Goal: Task Accomplishment & Management: Complete application form

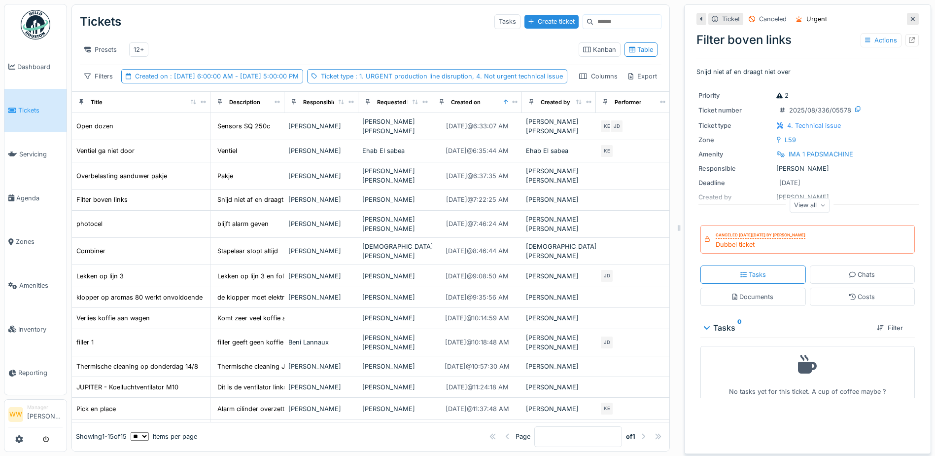
scroll to position [43, 0]
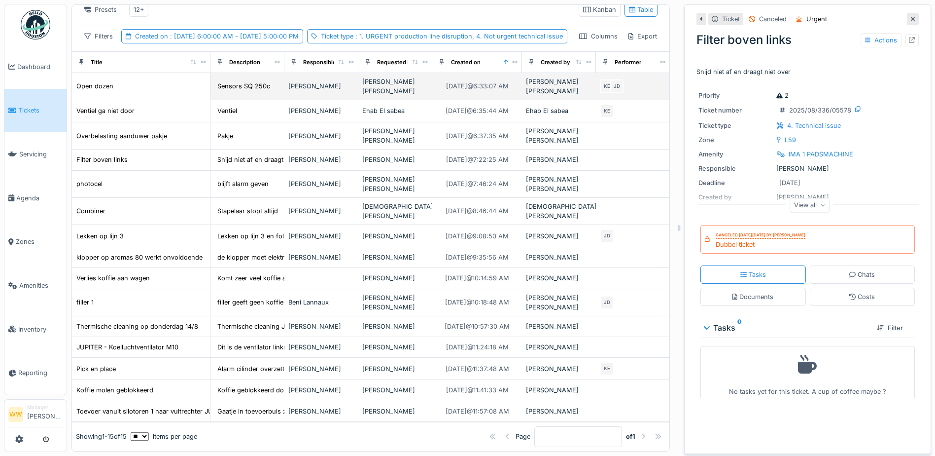
click at [371, 96] on div "[PERSON_NAME] [PERSON_NAME]" at bounding box center [395, 86] width 66 height 19
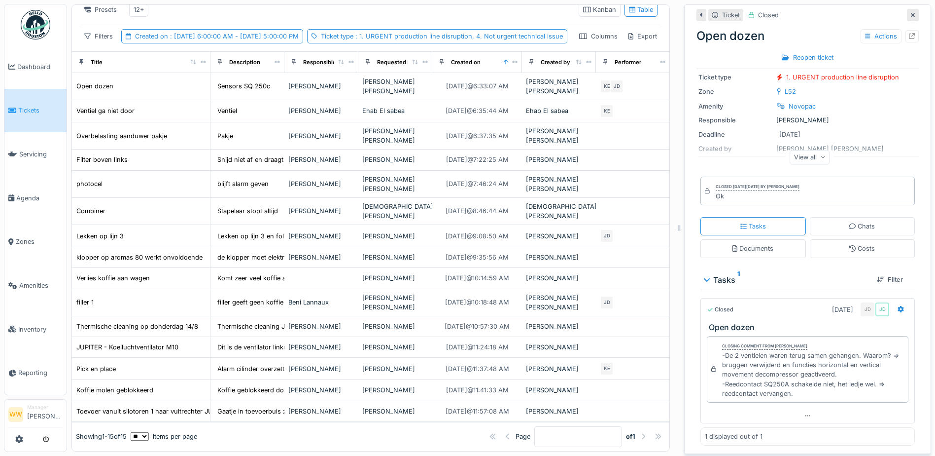
scroll to position [63, 0]
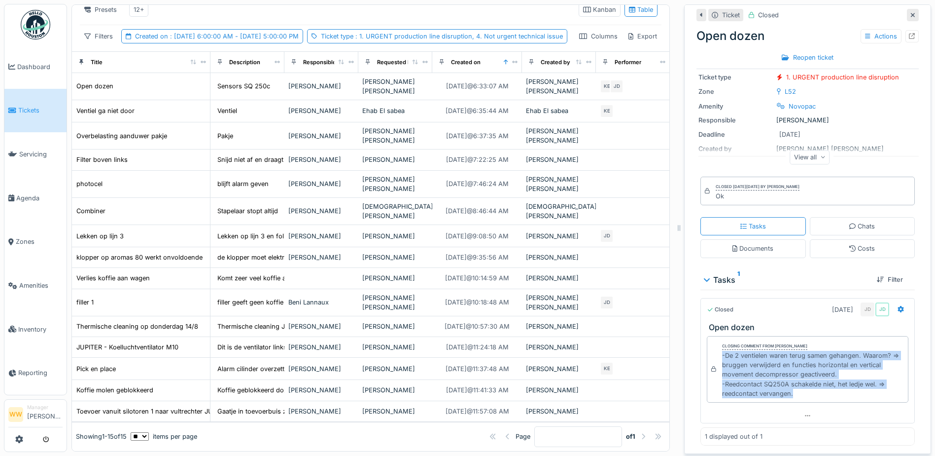
drag, startPoint x: 714, startPoint y: 348, endPoint x: 789, endPoint y: 384, distance: 83.4
click at [792, 386] on div "-De 2 ventielen waren terug samen gehangen. Waarom? => bruggen verwijderd en fu…" at bounding box center [813, 374] width 182 height 47
copy div "-De 2 ventielen waren terug samen gehangen. Waarom? => bruggen verwijderd en fu…"
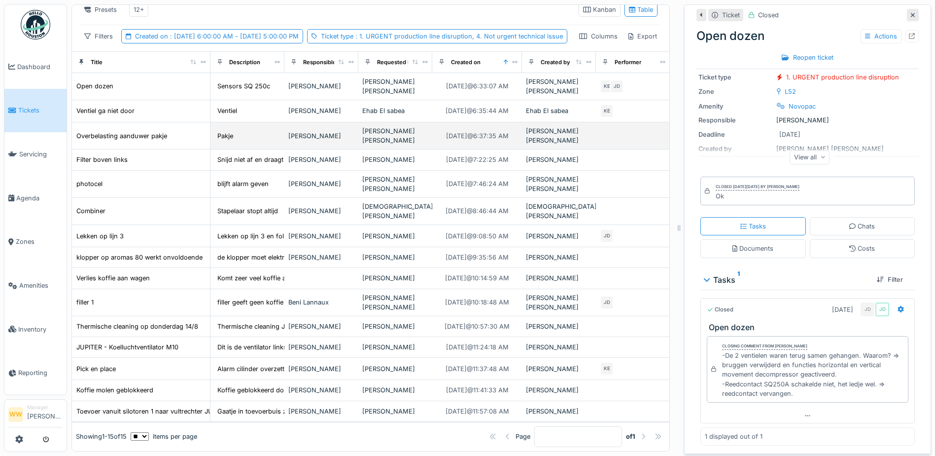
click at [396, 139] on div "[PERSON_NAME] [PERSON_NAME]" at bounding box center [395, 135] width 66 height 19
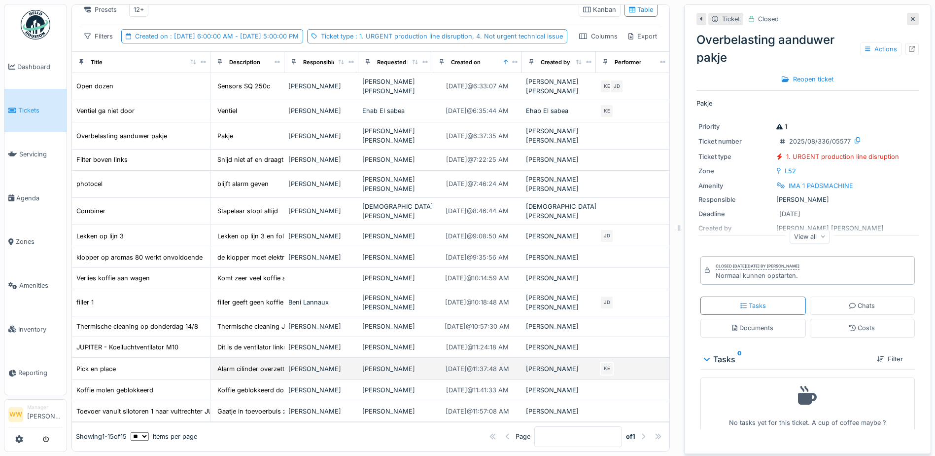
click at [390, 364] on div "[PERSON_NAME]" at bounding box center [395, 368] width 66 height 9
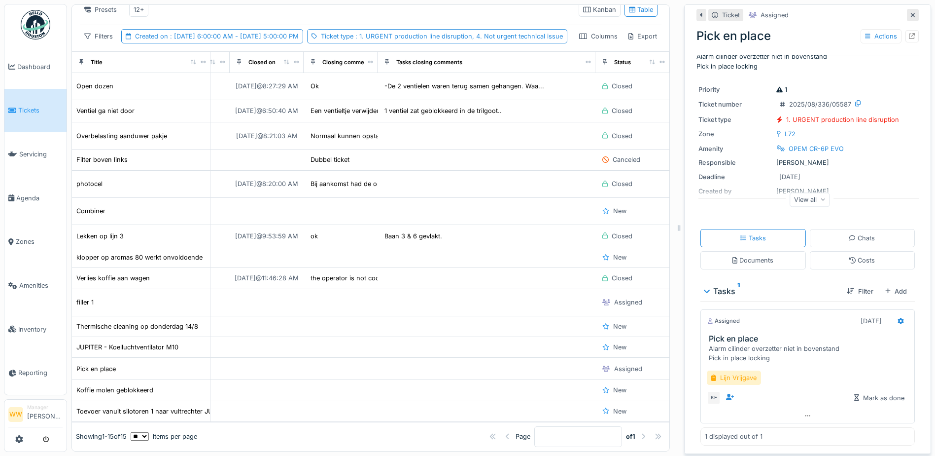
scroll to position [43, 0]
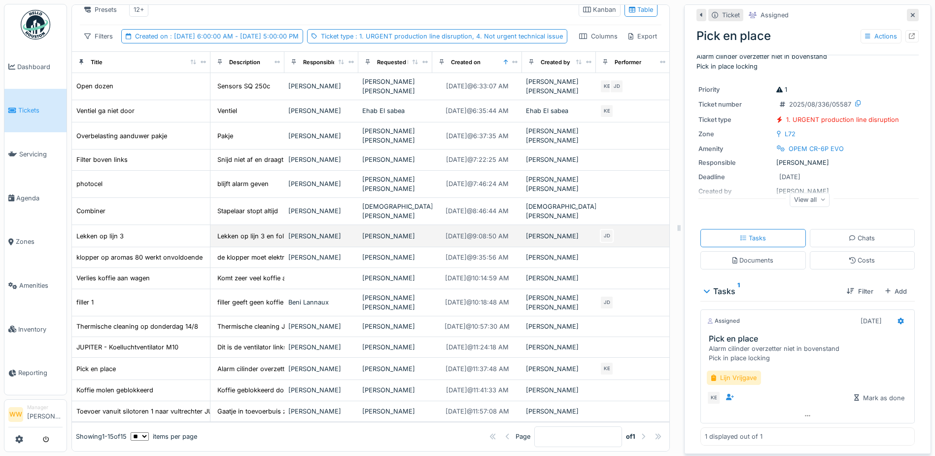
click at [387, 231] on div "[PERSON_NAME]" at bounding box center [395, 235] width 66 height 9
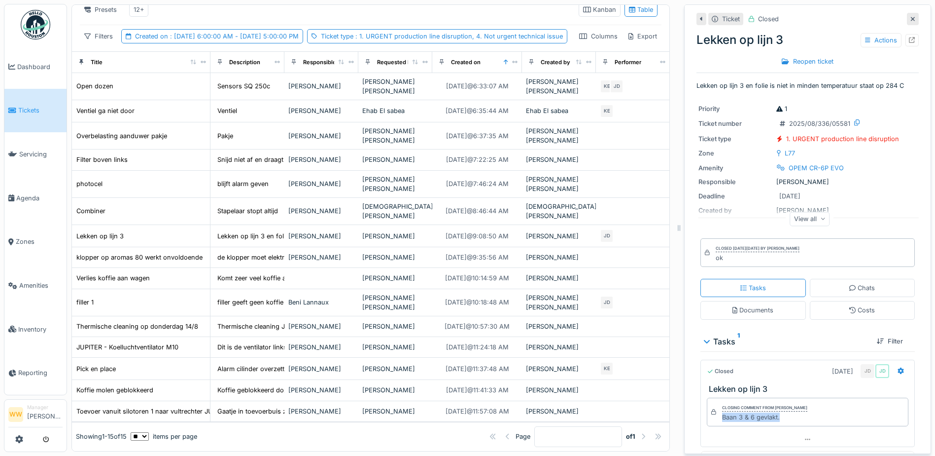
drag, startPoint x: 772, startPoint y: 413, endPoint x: 714, endPoint y: 417, distance: 57.8
click at [714, 417] on div "Closing comment from [PERSON_NAME] De wit Baan 3 & 6 gevlakt." at bounding box center [808, 411] width 202 height 29
copy div "Baan 3 & 6 gevlakt."
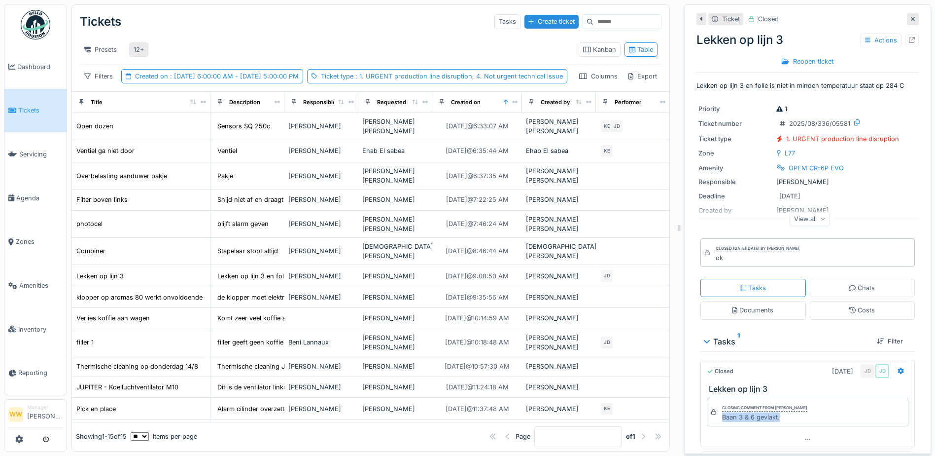
click at [139, 45] on div "12+" at bounding box center [139, 49] width 10 height 9
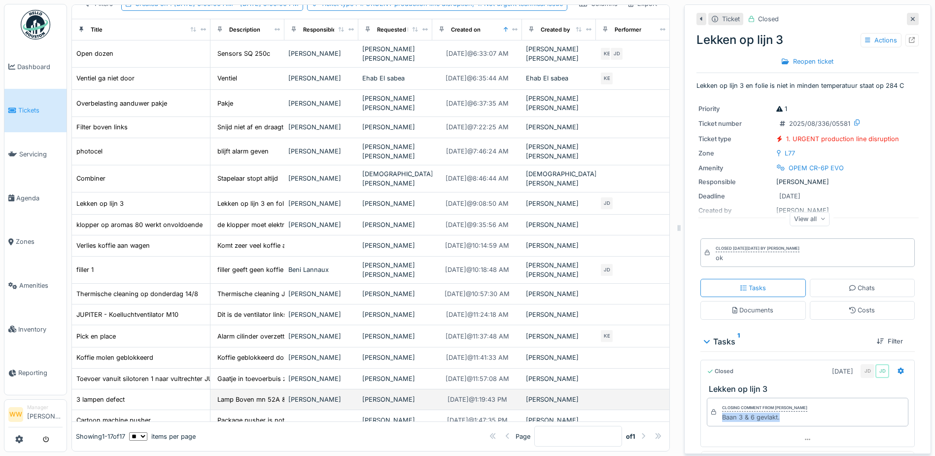
scroll to position [85, 0]
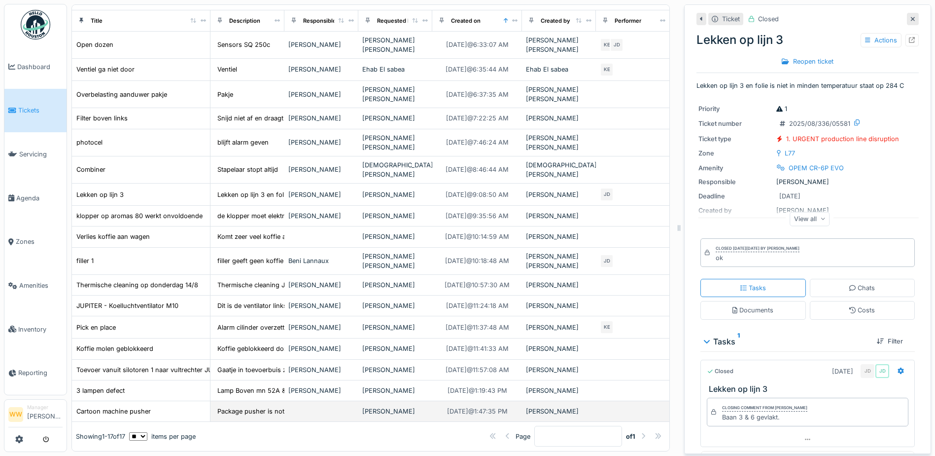
click at [414, 406] on div "[PERSON_NAME]" at bounding box center [395, 410] width 66 height 9
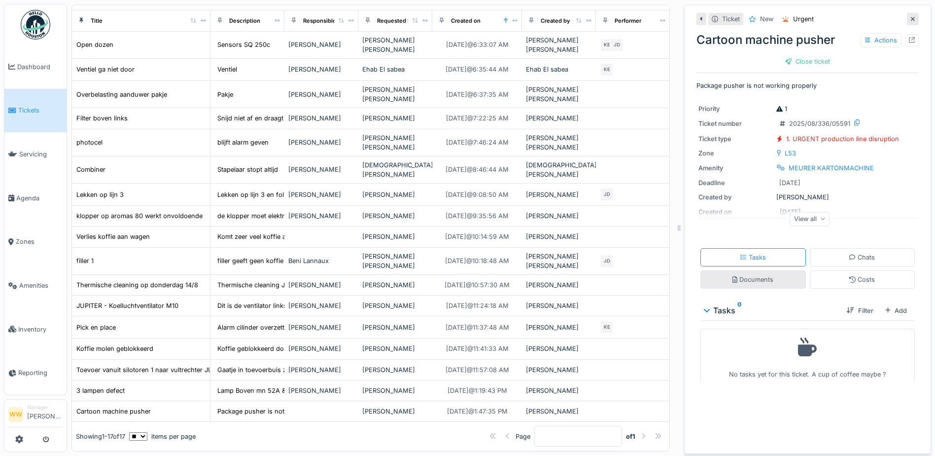
click at [759, 277] on div "Documents" at bounding box center [753, 279] width 41 height 9
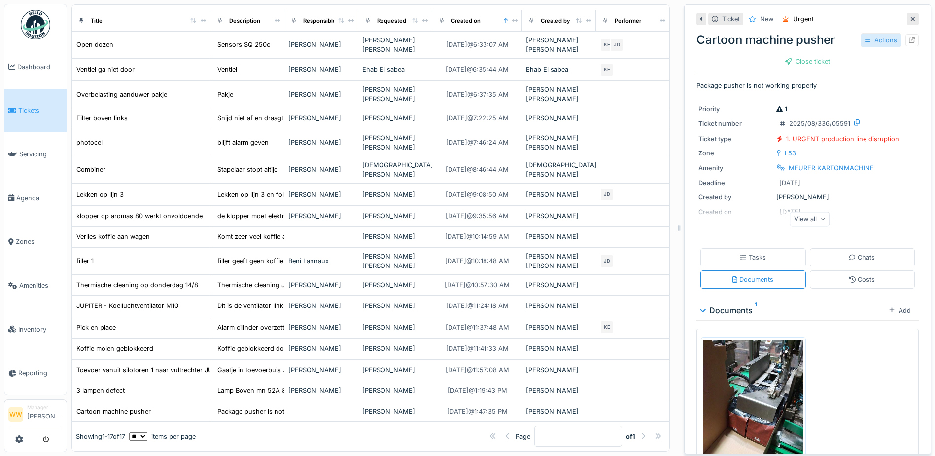
click at [875, 33] on div "Actions" at bounding box center [881, 40] width 41 height 14
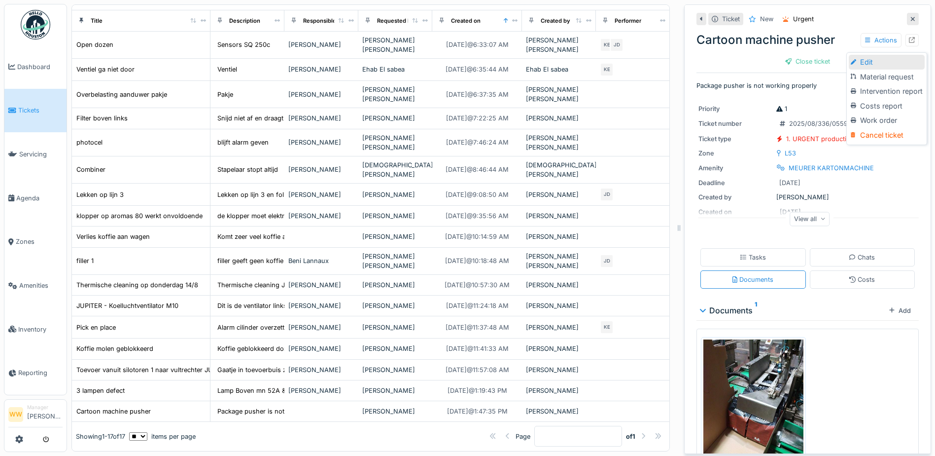
click at [875, 55] on div "Edit" at bounding box center [887, 62] width 76 height 15
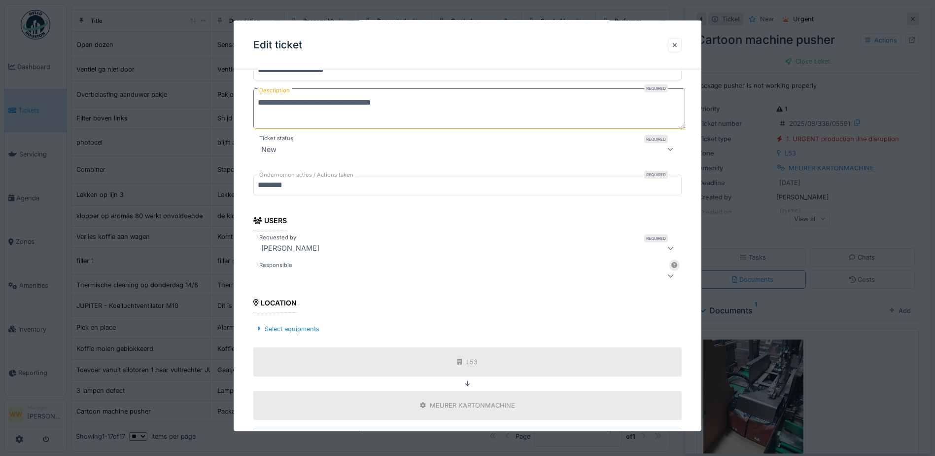
scroll to position [252, 0]
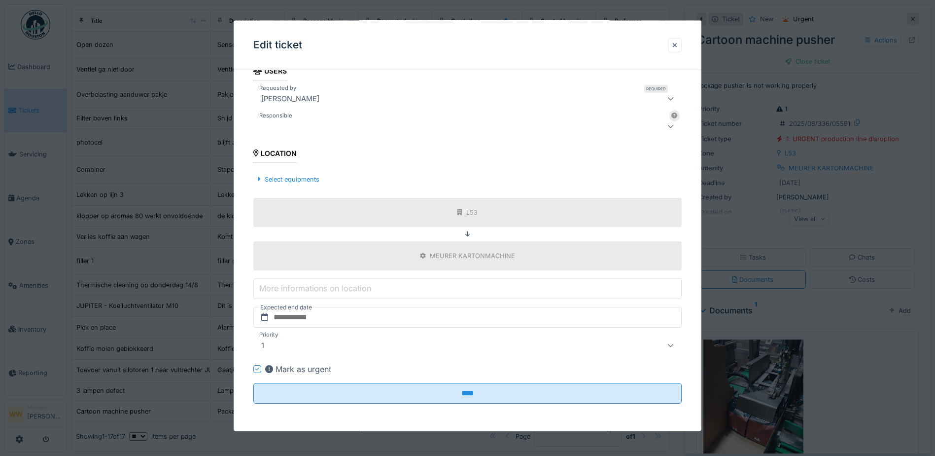
click at [309, 132] on div at bounding box center [467, 126] width 428 height 20
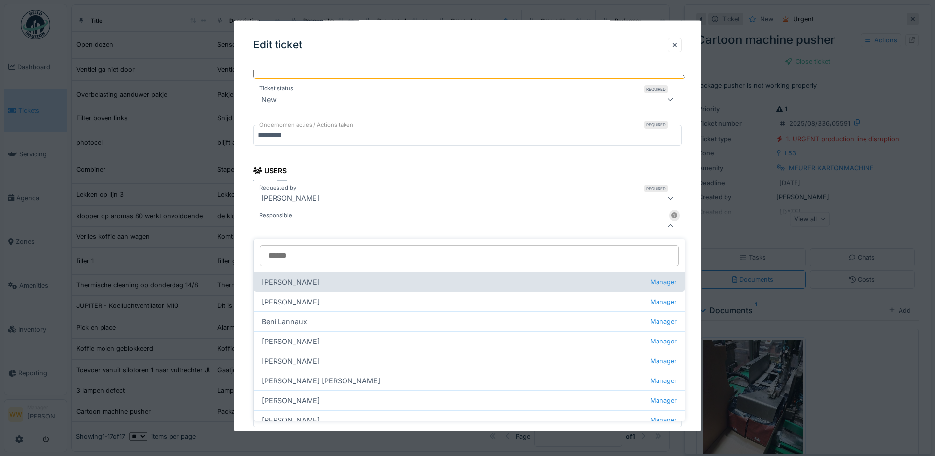
scroll to position [0, 0]
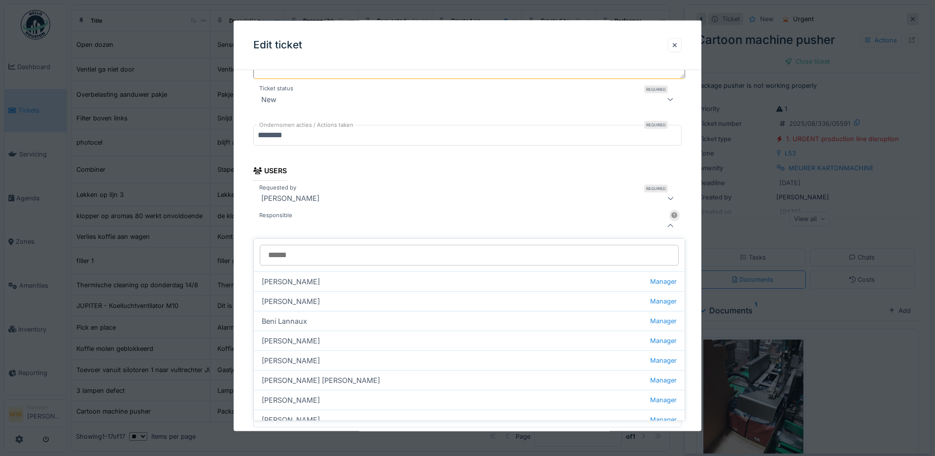
click at [241, 225] on div "**********" at bounding box center [468, 228] width 468 height 606
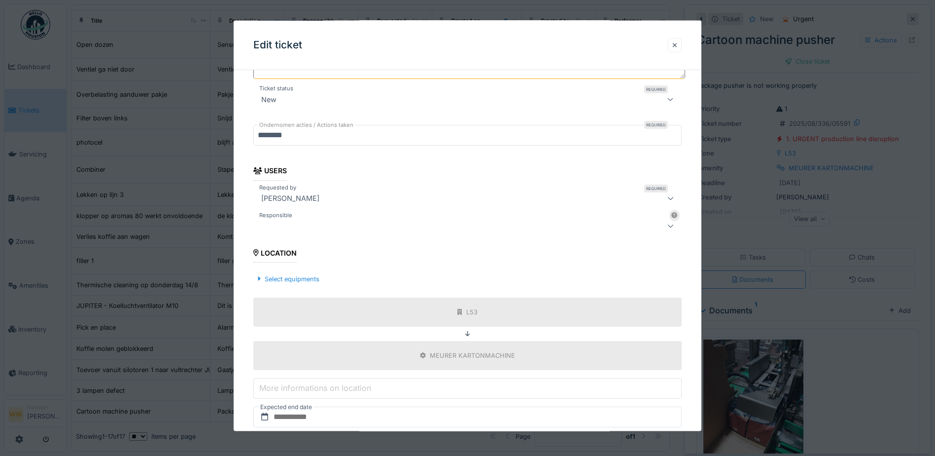
click at [678, 45] on div at bounding box center [675, 44] width 5 height 9
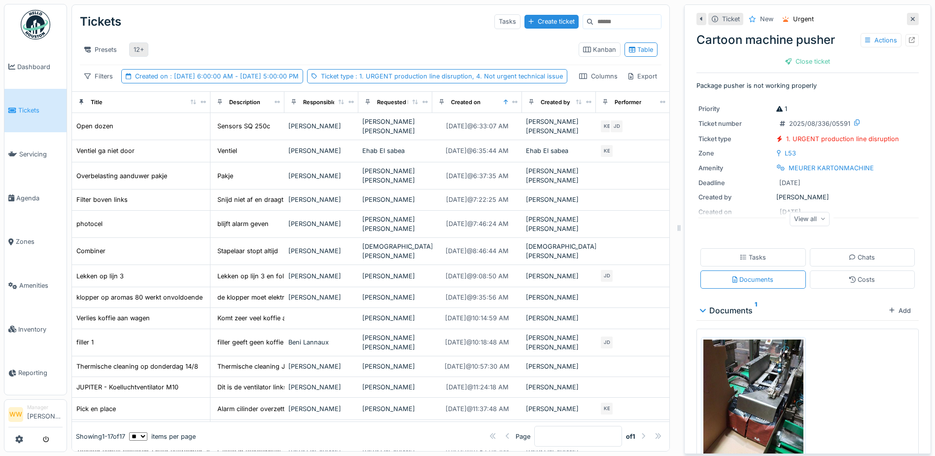
click at [133, 49] on div "12+" at bounding box center [138, 49] width 19 height 14
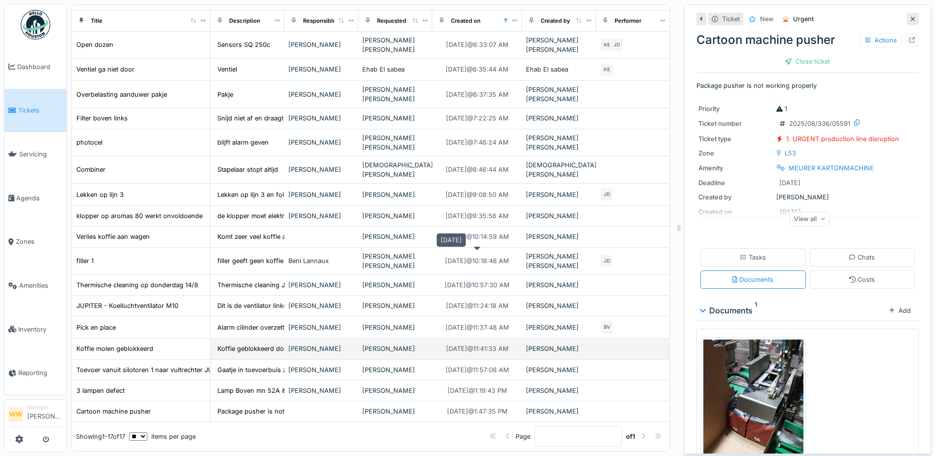
scroll to position [85, 0]
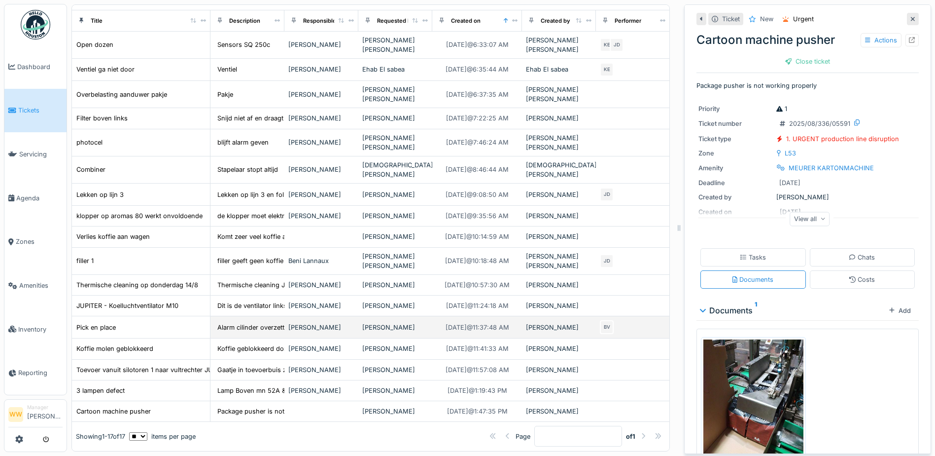
click at [574, 322] on div "[PERSON_NAME]" at bounding box center [559, 326] width 66 height 9
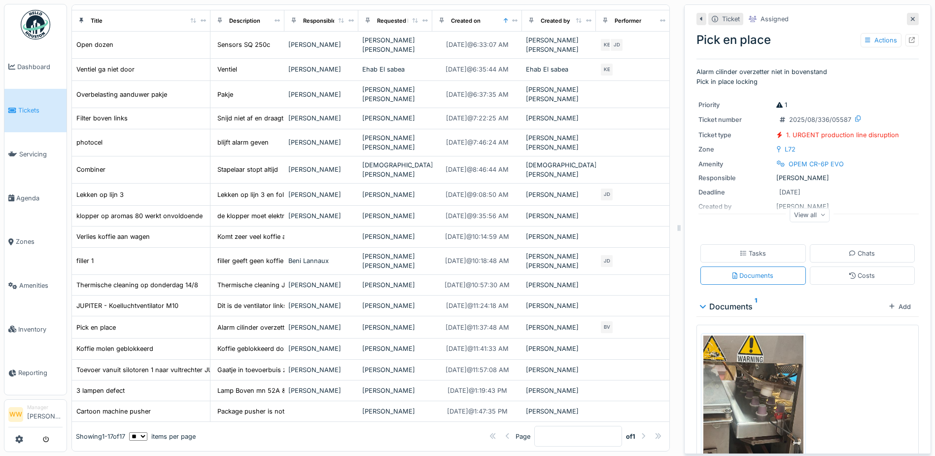
click at [793, 214] on div "View all" at bounding box center [810, 215] width 40 height 14
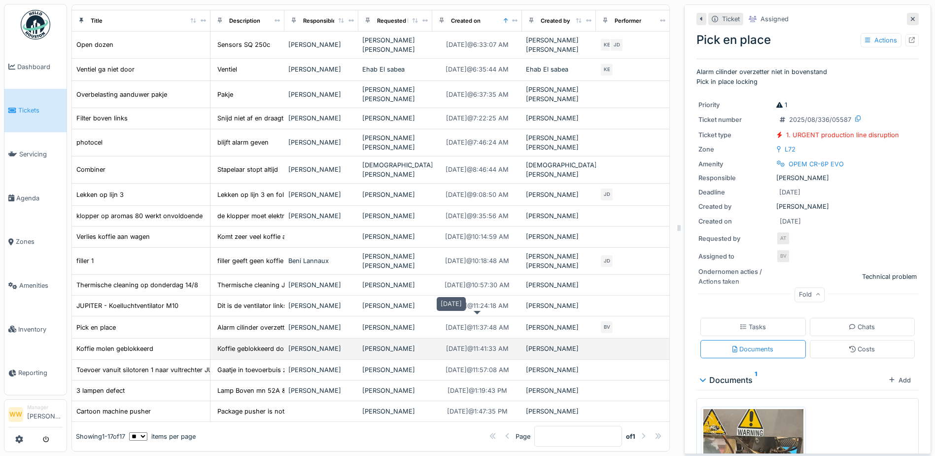
scroll to position [7, 0]
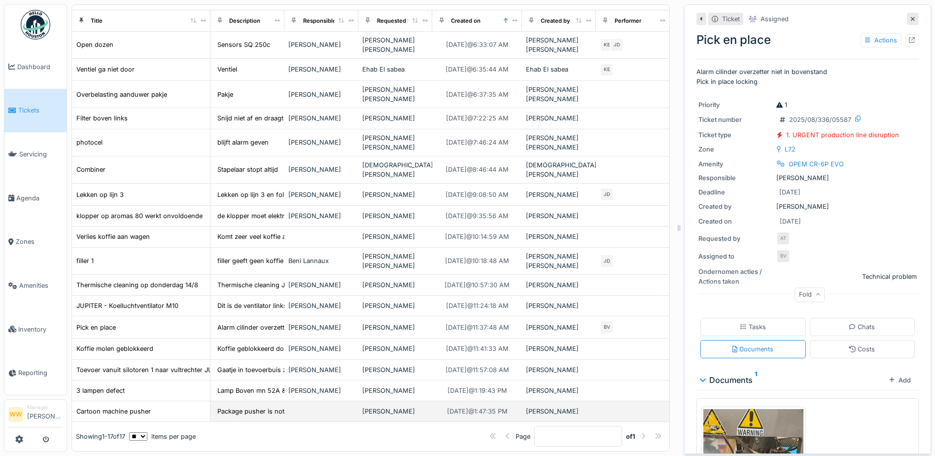
click at [383, 406] on div "[PERSON_NAME]" at bounding box center [395, 410] width 66 height 9
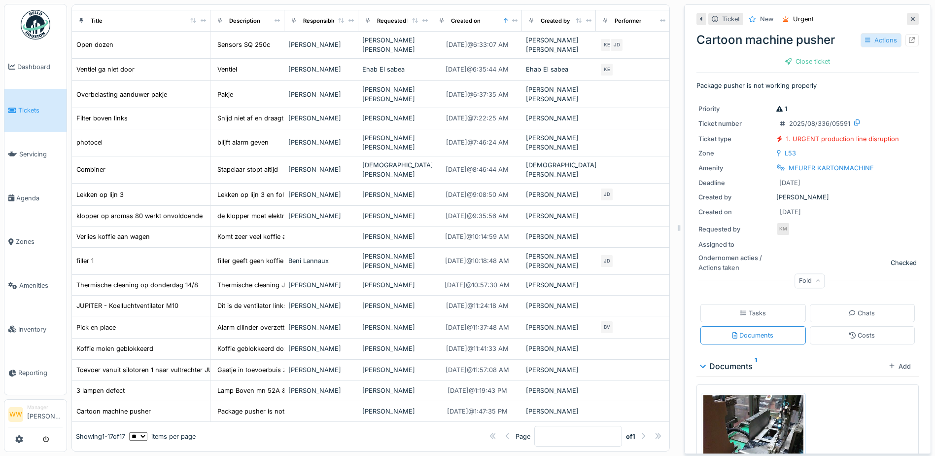
click at [875, 34] on div "Actions" at bounding box center [881, 40] width 41 height 14
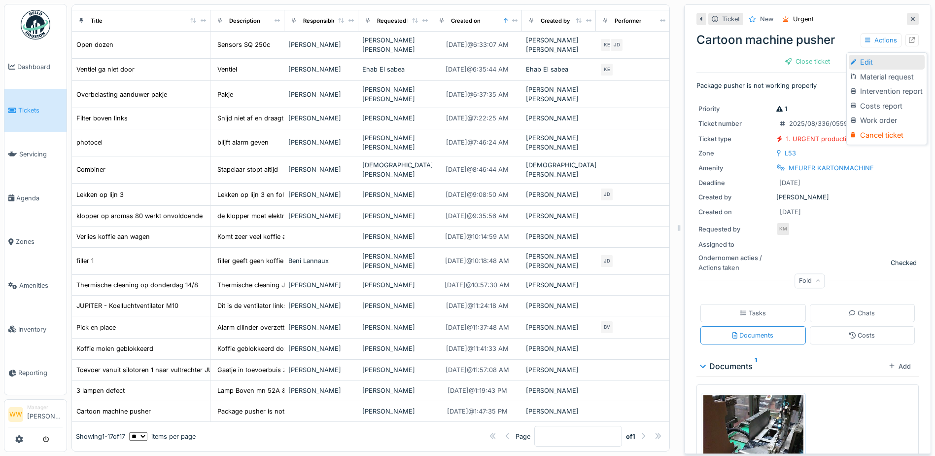
click at [870, 55] on div "Edit" at bounding box center [887, 62] width 76 height 15
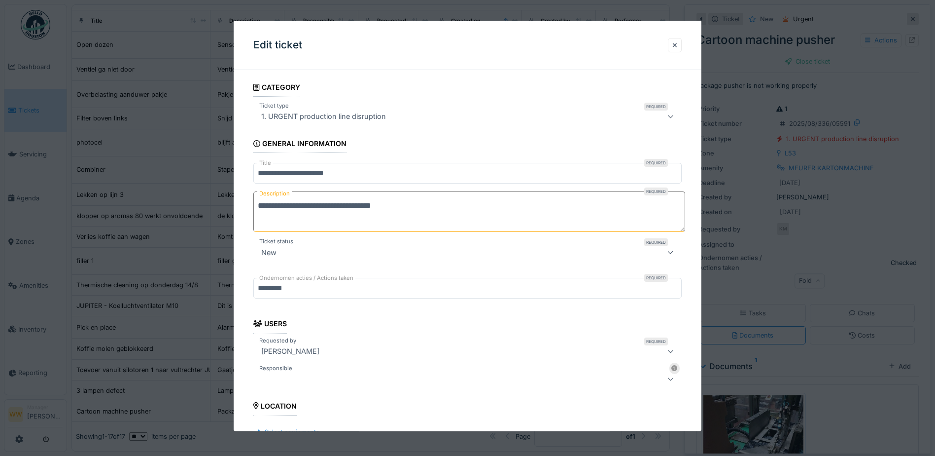
click at [294, 372] on div at bounding box center [467, 378] width 428 height 20
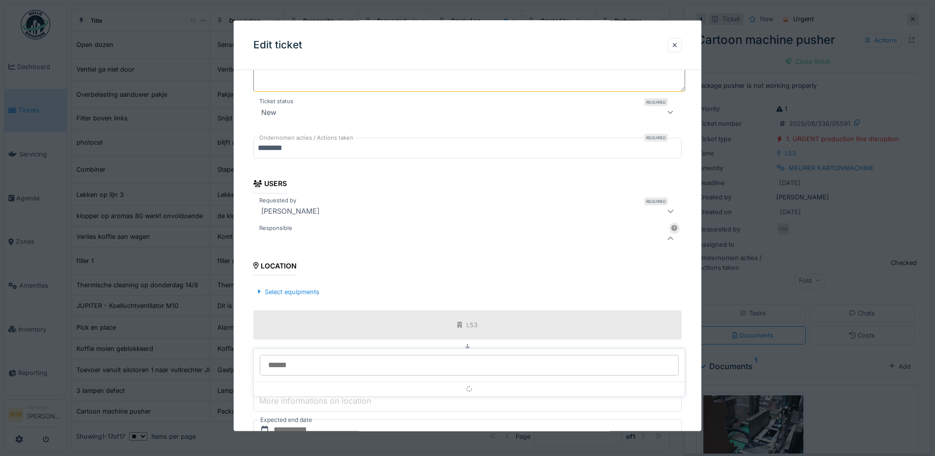
scroll to position [153, 0]
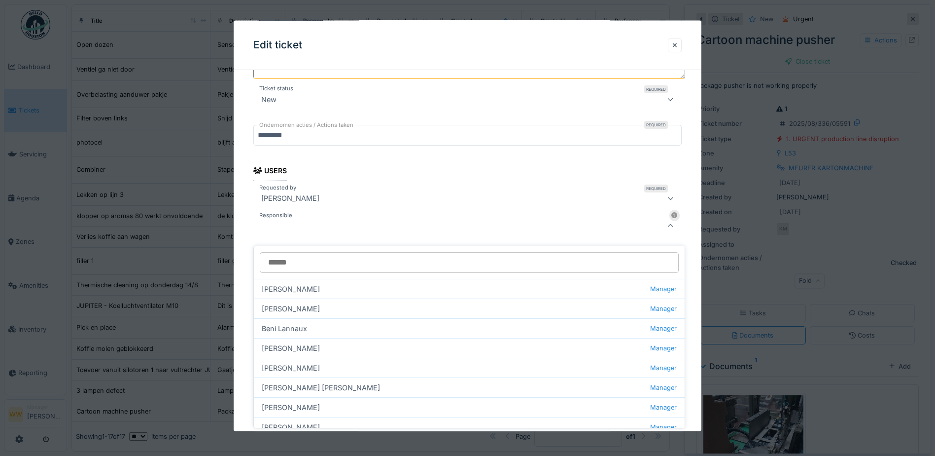
click at [294, 258] on input "Responsible" at bounding box center [469, 262] width 419 height 21
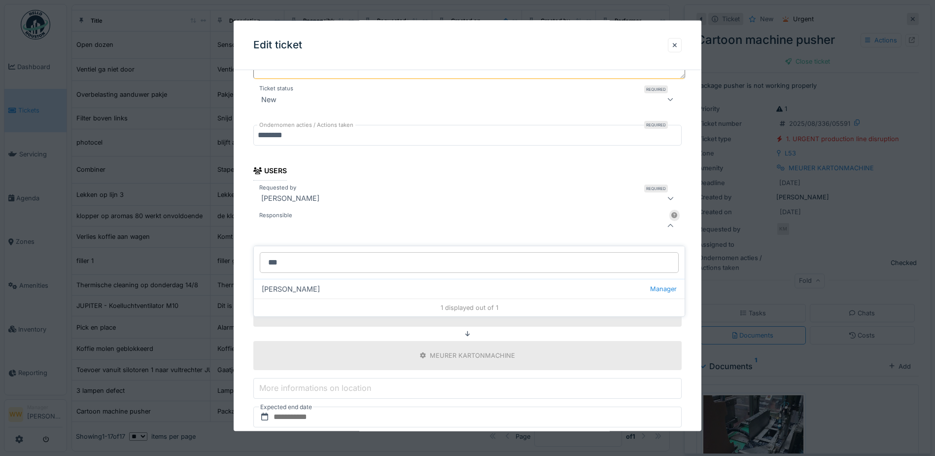
drag, startPoint x: 244, startPoint y: 256, endPoint x: 132, endPoint y: 254, distance: 112.0
click at [132, 254] on body "Dashboard Tickets Servicing [GEOGRAPHIC_DATA] Zones Amenities Inventory Reporti…" at bounding box center [467, 228] width 935 height 456
type input "*"
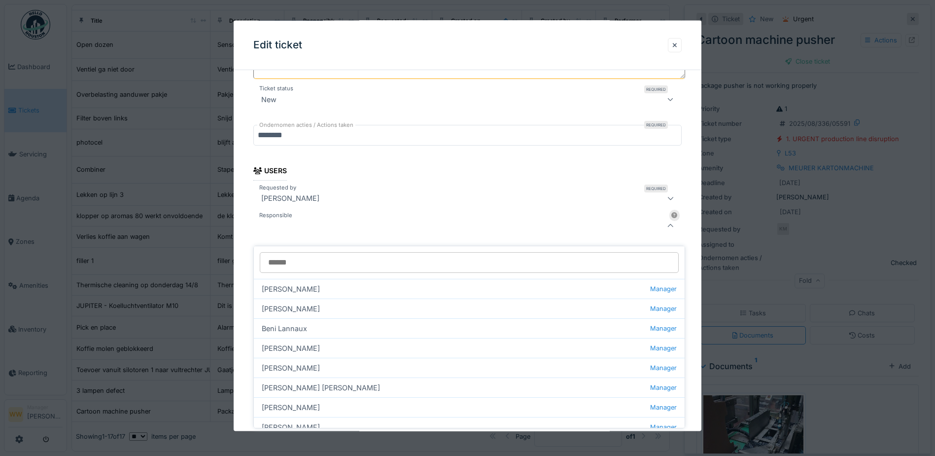
click at [678, 46] on div at bounding box center [675, 44] width 5 height 9
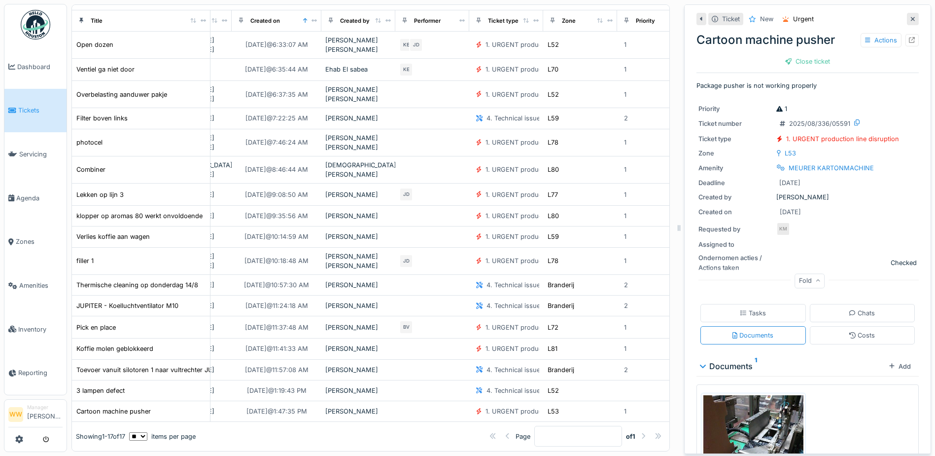
scroll to position [85, 231]
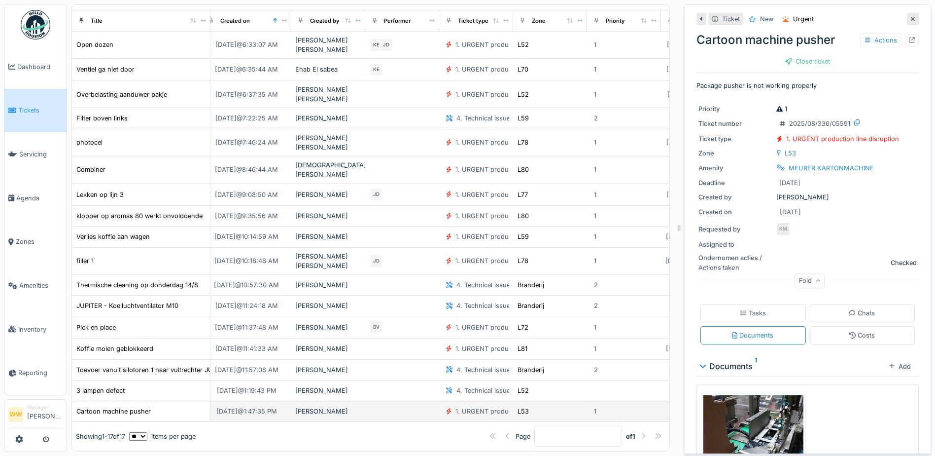
click at [301, 406] on div "[PERSON_NAME]" at bounding box center [328, 410] width 66 height 9
click at [871, 33] on div "Actions" at bounding box center [881, 40] width 41 height 14
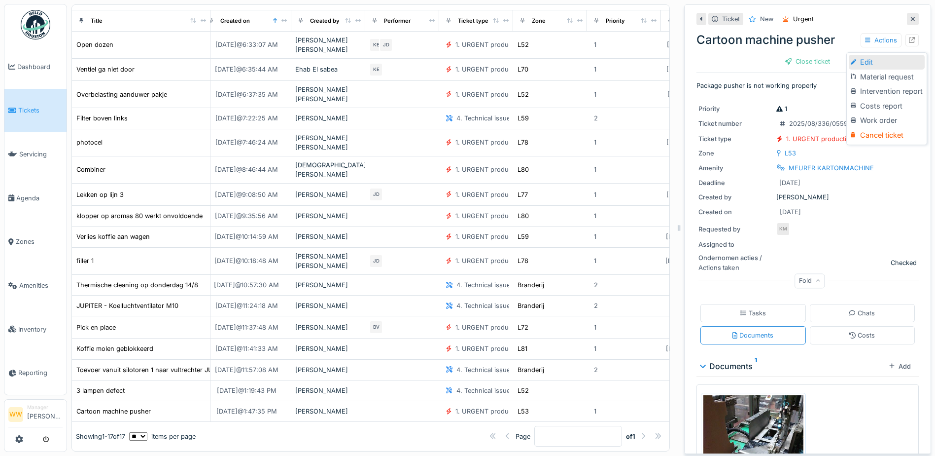
click at [885, 60] on div "Edit" at bounding box center [887, 62] width 76 height 15
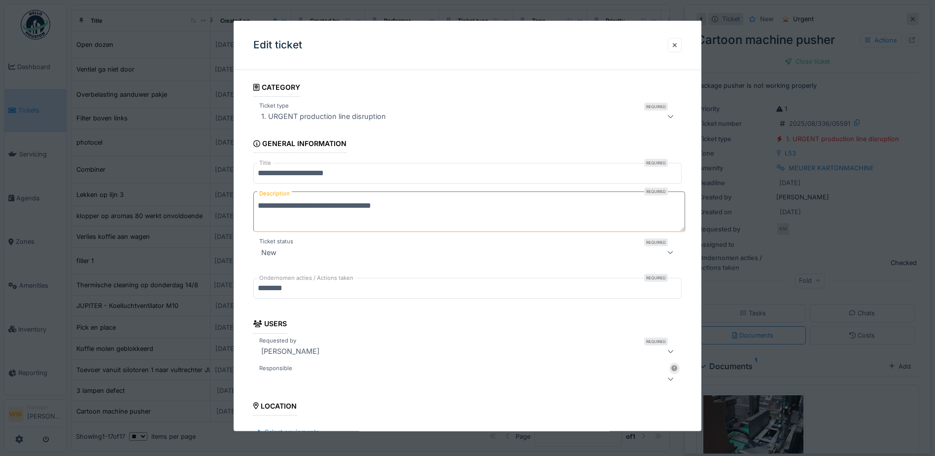
drag, startPoint x: 302, startPoint y: 366, endPoint x: 299, endPoint y: 373, distance: 7.3
click at [299, 373] on fieldset "**********" at bounding box center [467, 371] width 428 height 586
click at [299, 372] on div at bounding box center [467, 378] width 428 height 20
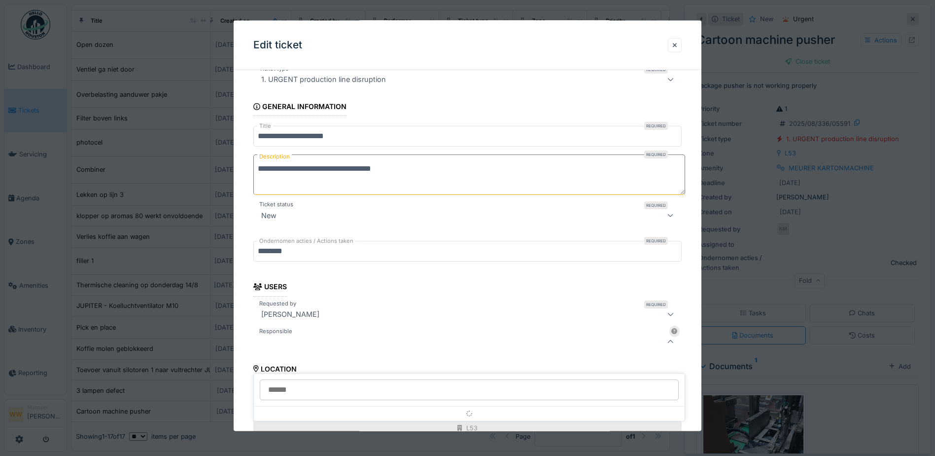
scroll to position [153, 0]
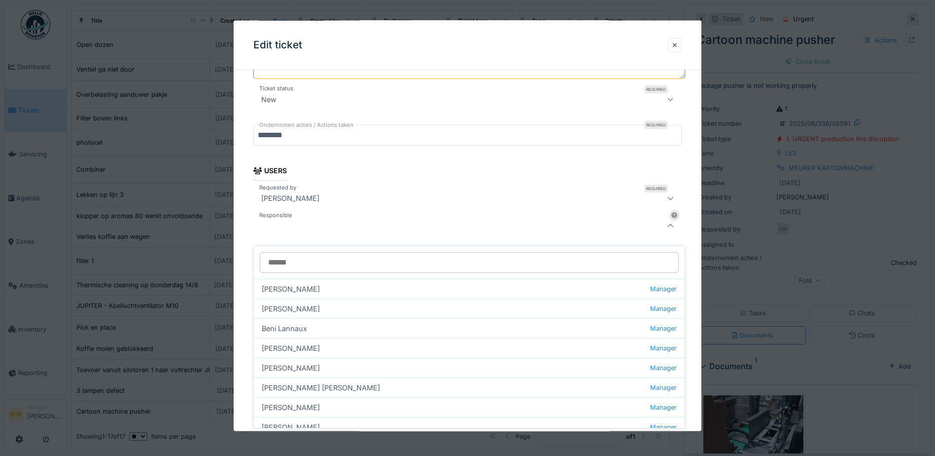
click at [308, 257] on input "Responsible" at bounding box center [469, 262] width 419 height 21
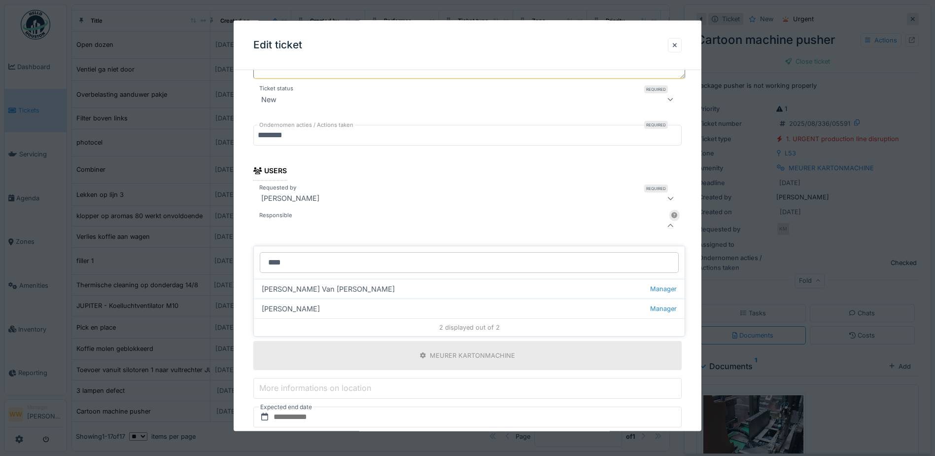
drag, startPoint x: 308, startPoint y: 256, endPoint x: 221, endPoint y: 249, distance: 87.1
click at [221, 249] on body "Dashboard Tickets Servicing [GEOGRAPHIC_DATA] Zones Amenities Inventory Reporti…" at bounding box center [467, 228] width 935 height 456
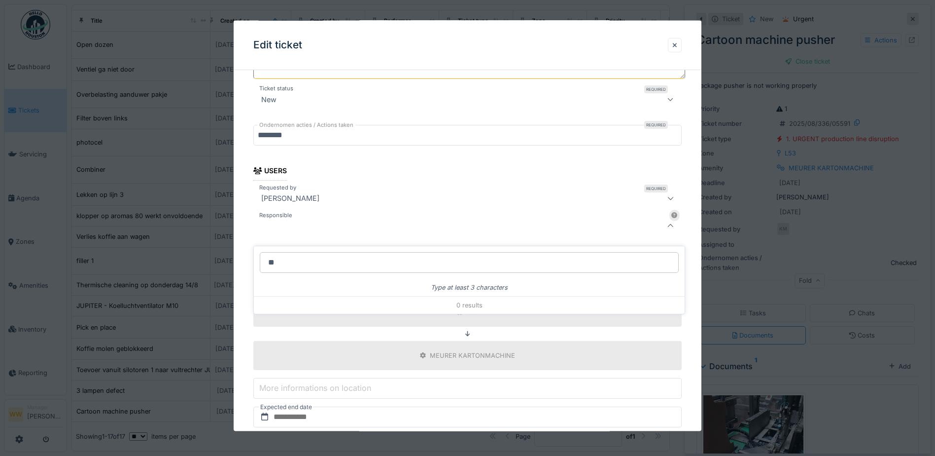
type input "*"
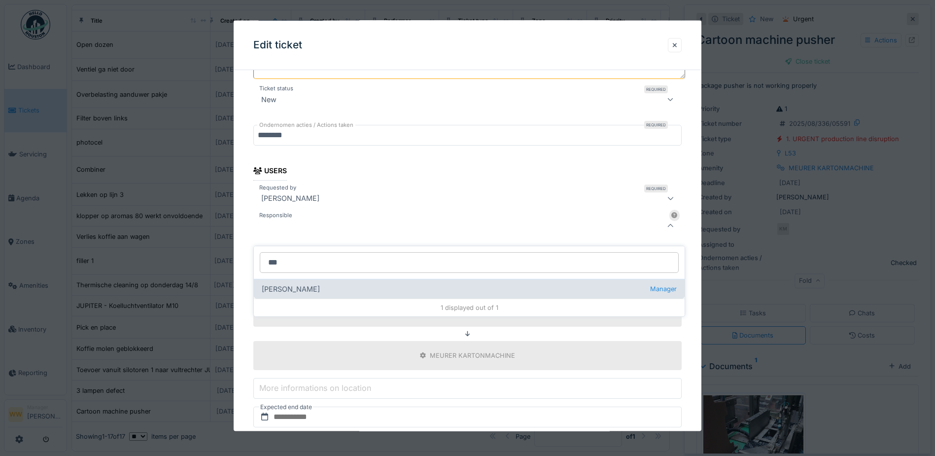
type input "***"
click at [312, 284] on div "[PERSON_NAME] Manager" at bounding box center [469, 289] width 431 height 20
type input "****"
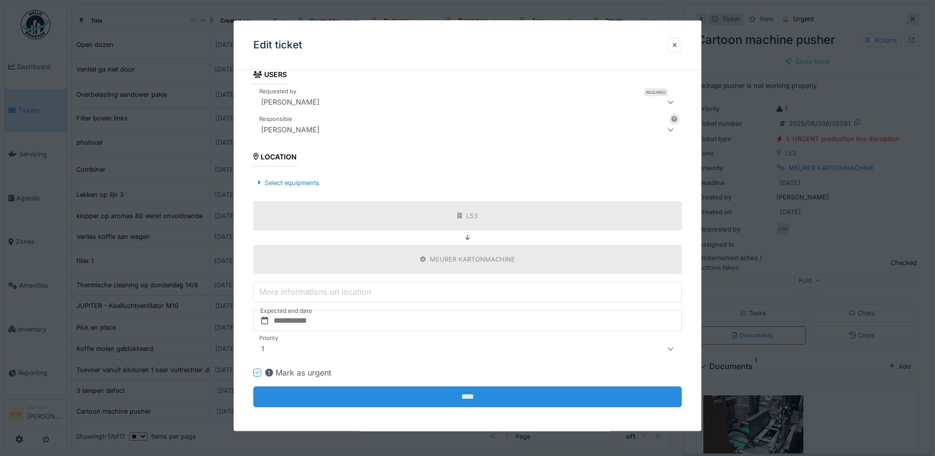
scroll to position [252, 0]
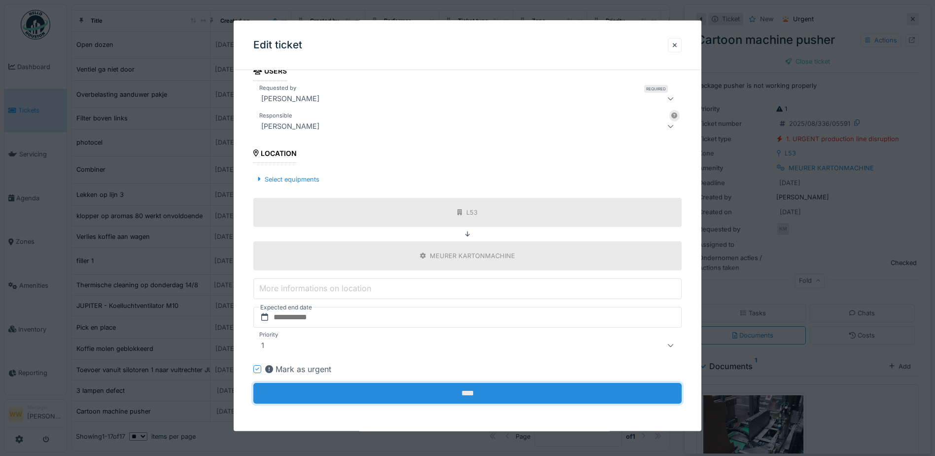
click at [420, 396] on input "****" at bounding box center [467, 393] width 428 height 21
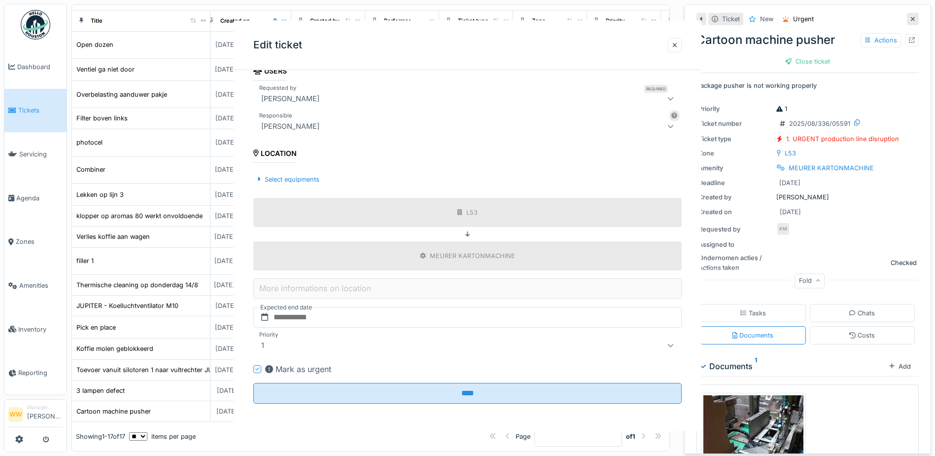
scroll to position [0, 0]
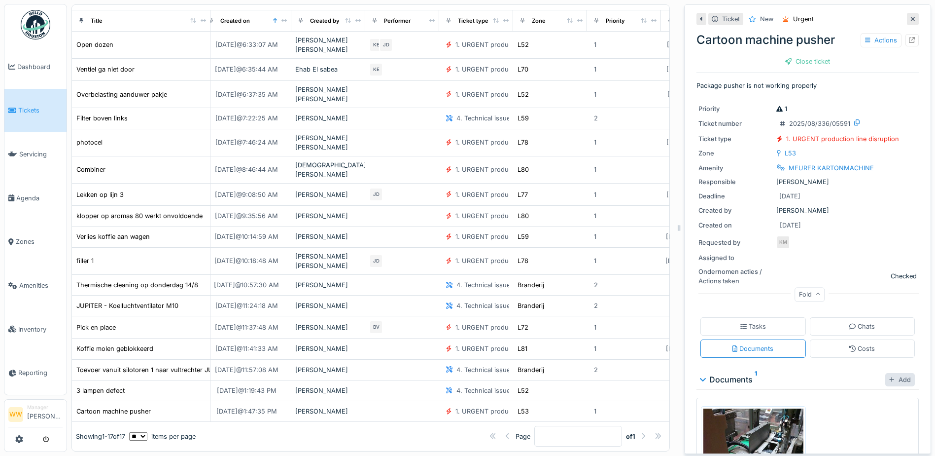
click at [886, 373] on div "Add" at bounding box center [901, 379] width 30 height 13
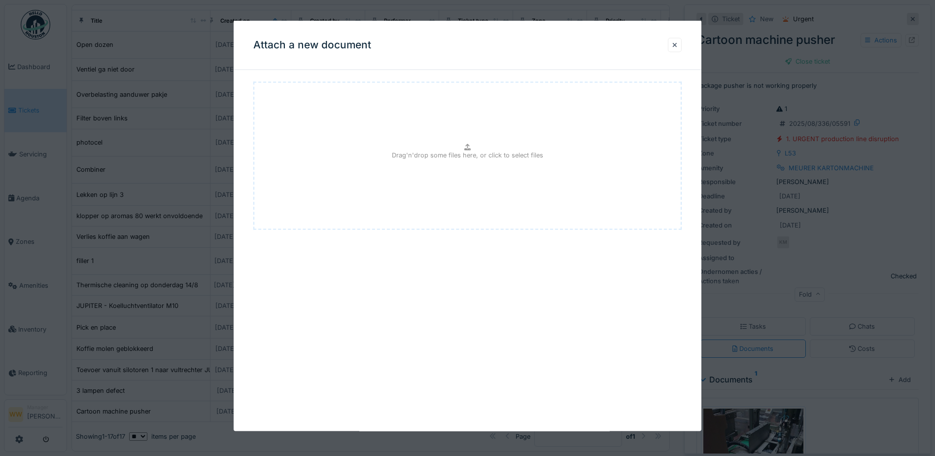
drag, startPoint x: 677, startPoint y: 44, endPoint x: 688, endPoint y: 85, distance: 42.3
click at [678, 44] on div at bounding box center [675, 44] width 5 height 9
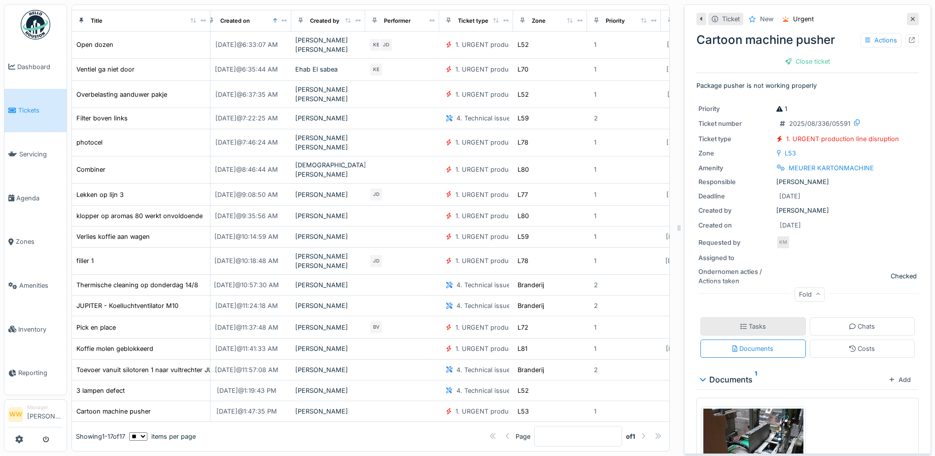
click at [749, 317] on div "Tasks" at bounding box center [754, 326] width 106 height 18
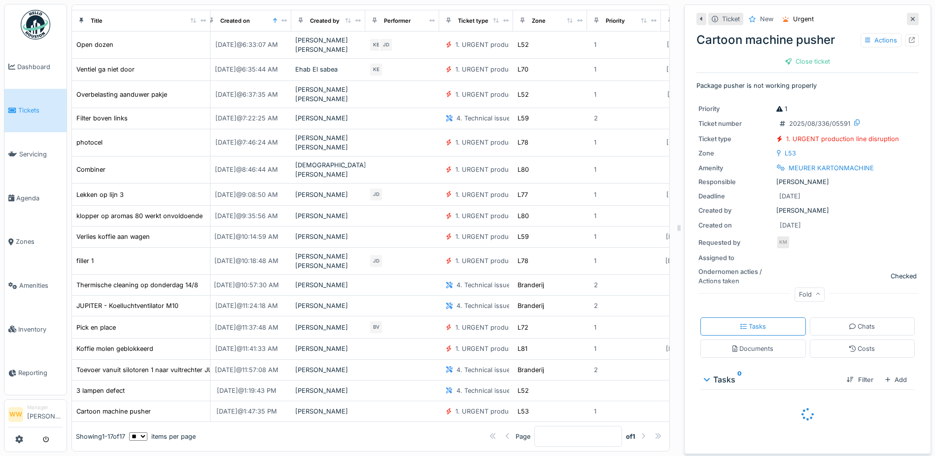
scroll to position [11, 0]
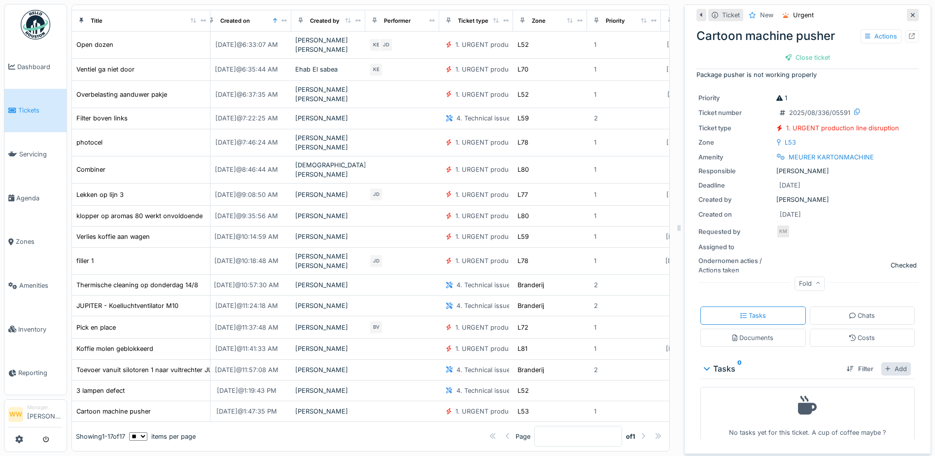
click at [887, 362] on div "Add" at bounding box center [897, 368] width 30 height 13
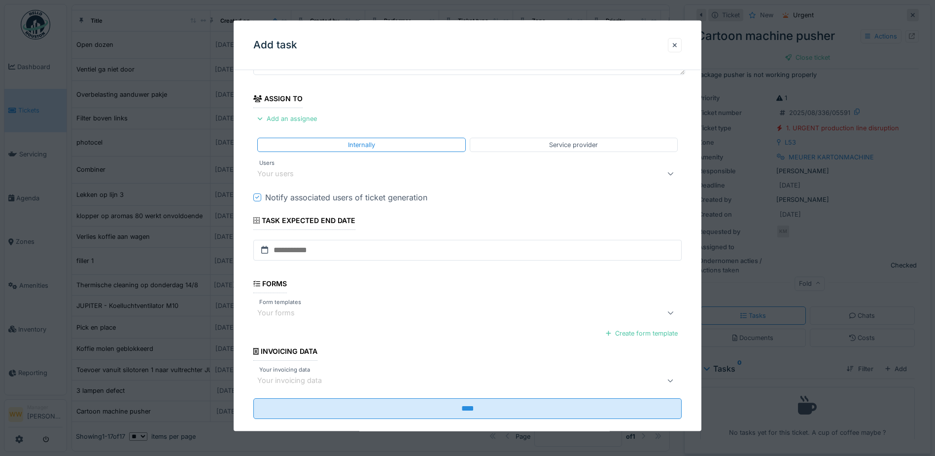
scroll to position [49, 0]
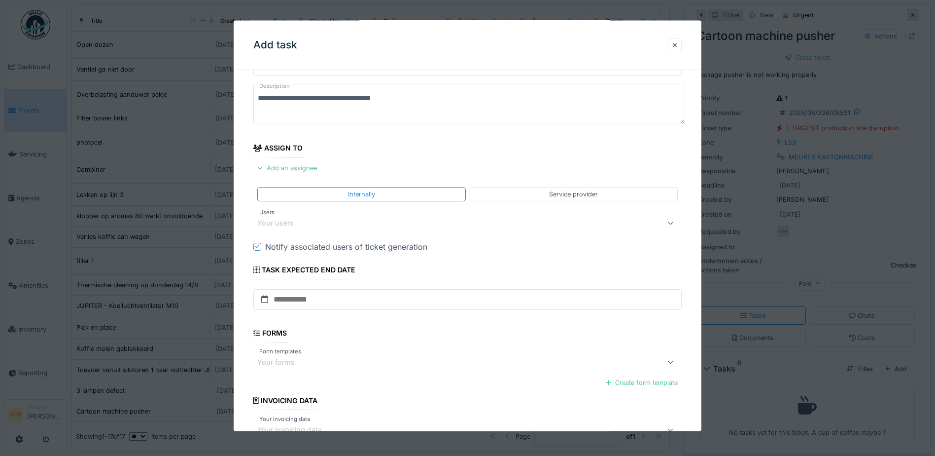
click at [297, 219] on div "Your users" at bounding box center [282, 222] width 50 height 11
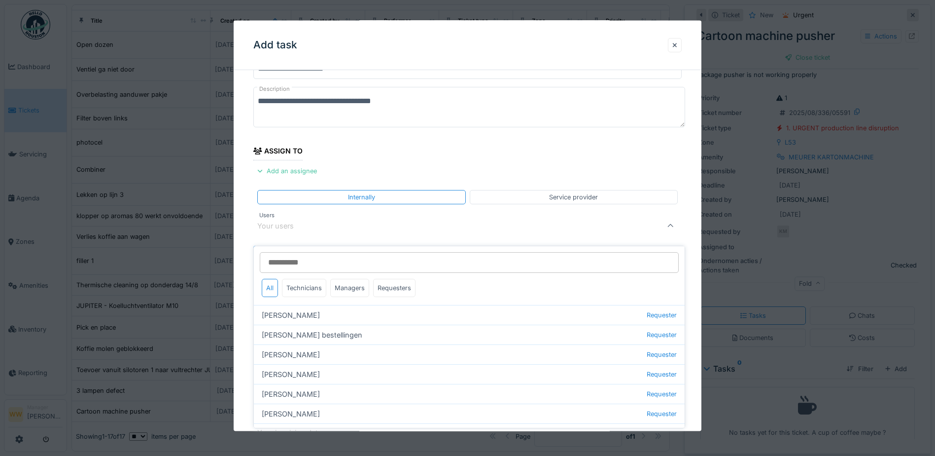
click at [301, 229] on div "Your users" at bounding box center [282, 225] width 50 height 11
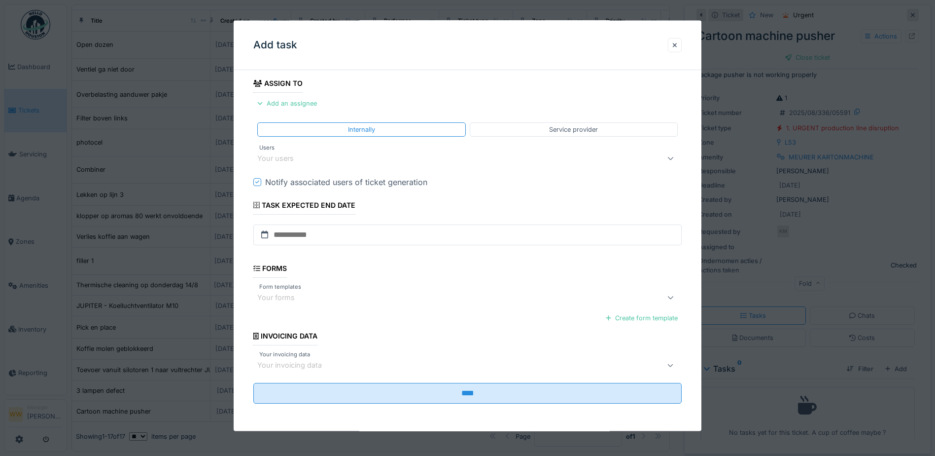
click at [300, 157] on div "Your users" at bounding box center [282, 158] width 50 height 11
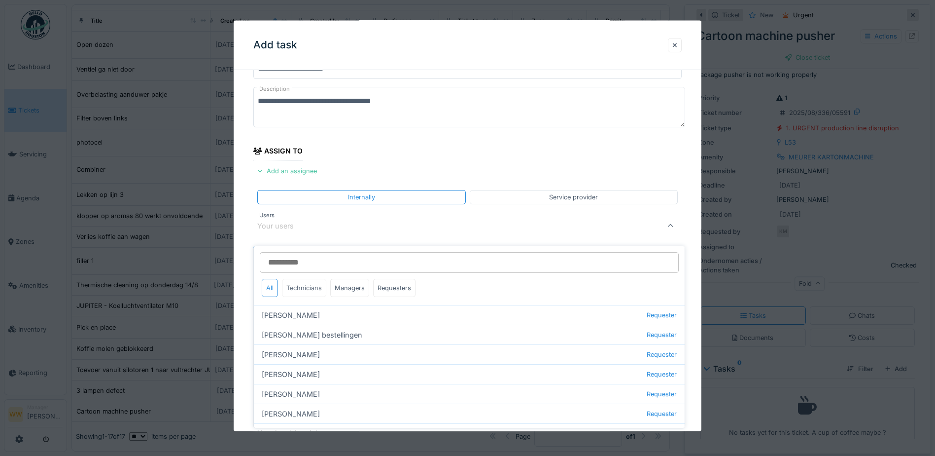
click at [302, 279] on div "Technicians" at bounding box center [304, 288] width 44 height 18
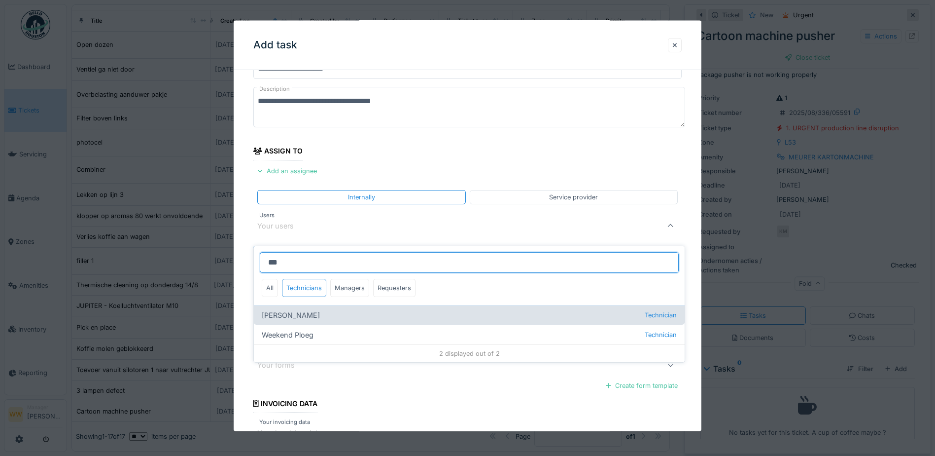
type input "***"
click at [312, 305] on div "[PERSON_NAME] Technician" at bounding box center [469, 315] width 431 height 20
type input "****"
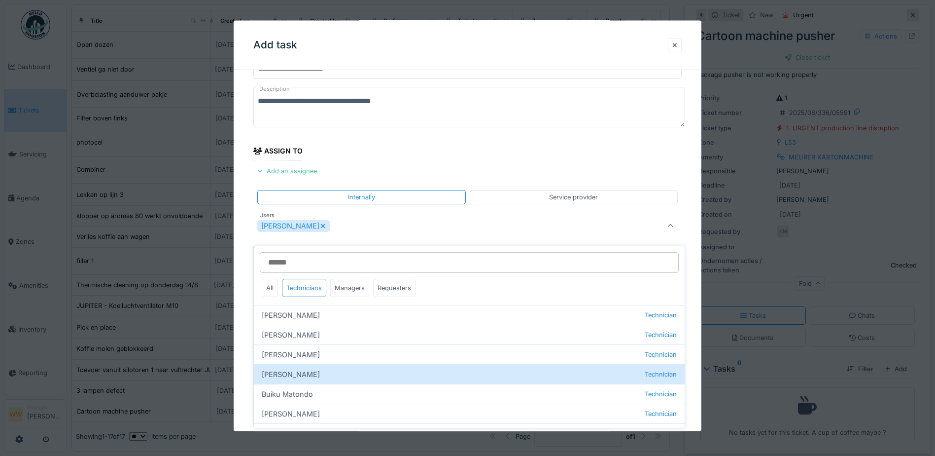
click at [238, 242] on div "**********" at bounding box center [468, 284] width 468 height 505
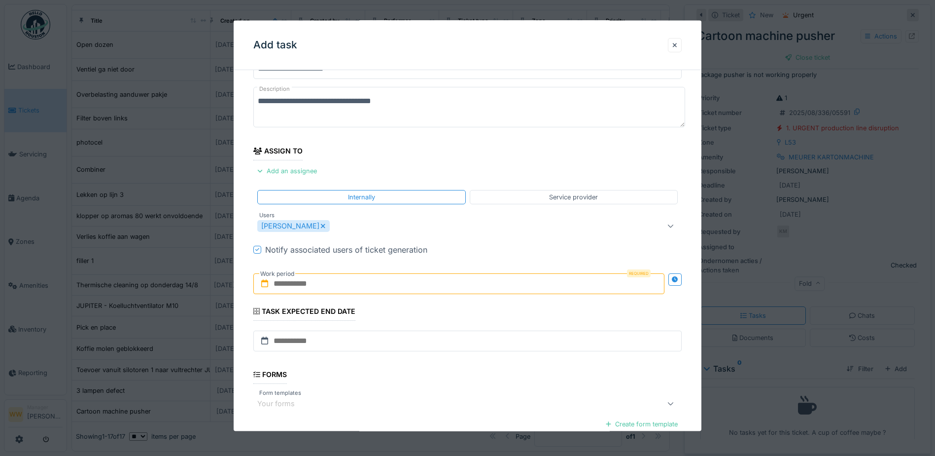
click at [326, 287] on input "text" at bounding box center [458, 283] width 411 height 21
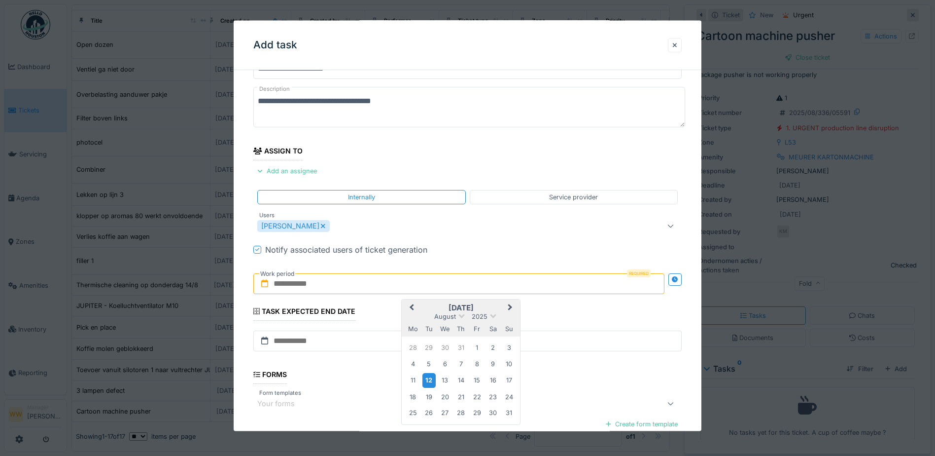
click at [431, 378] on div "12" at bounding box center [429, 380] width 13 height 14
click at [431, 377] on div "12" at bounding box center [429, 380] width 13 height 14
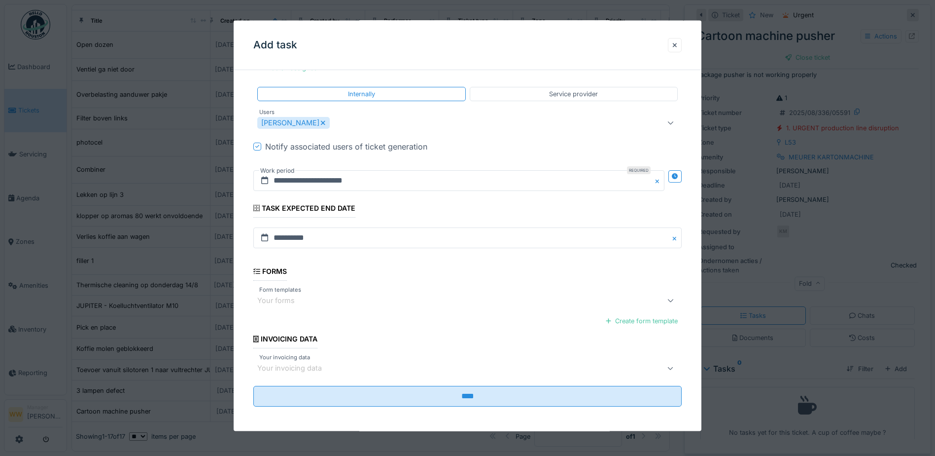
scroll to position [152, 0]
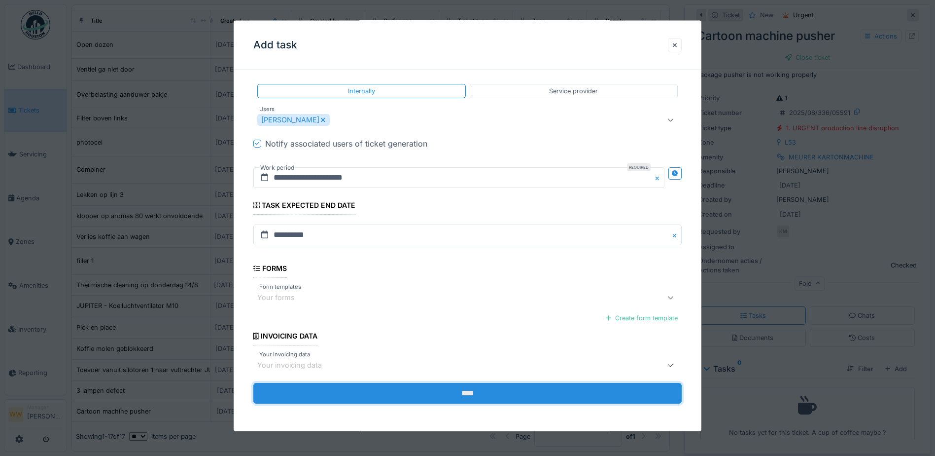
click at [518, 390] on input "****" at bounding box center [467, 393] width 428 height 21
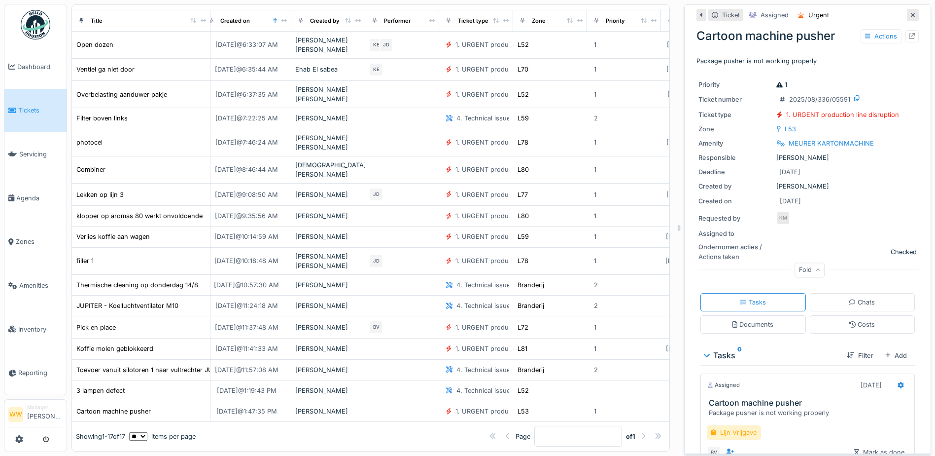
scroll to position [0, 0]
